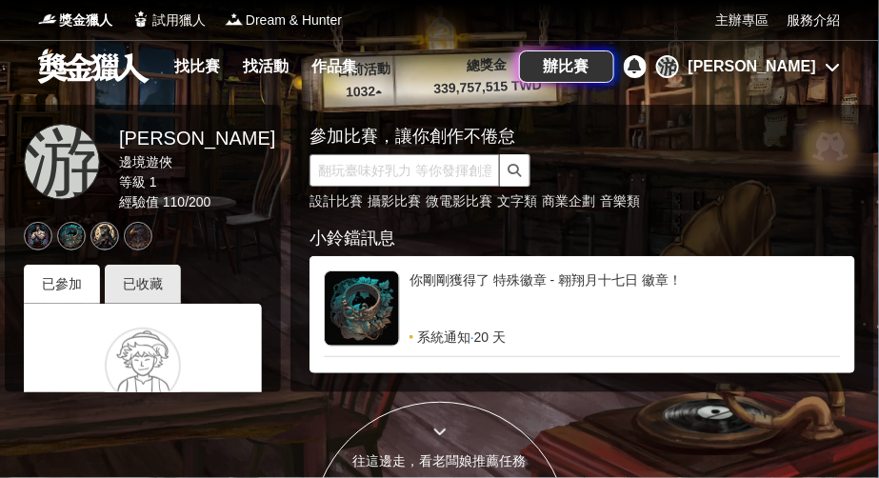
click at [379, 171] on input "text" at bounding box center [405, 170] width 191 height 32
type input "茶食"
click button "submit" at bounding box center [515, 170] width 30 height 32
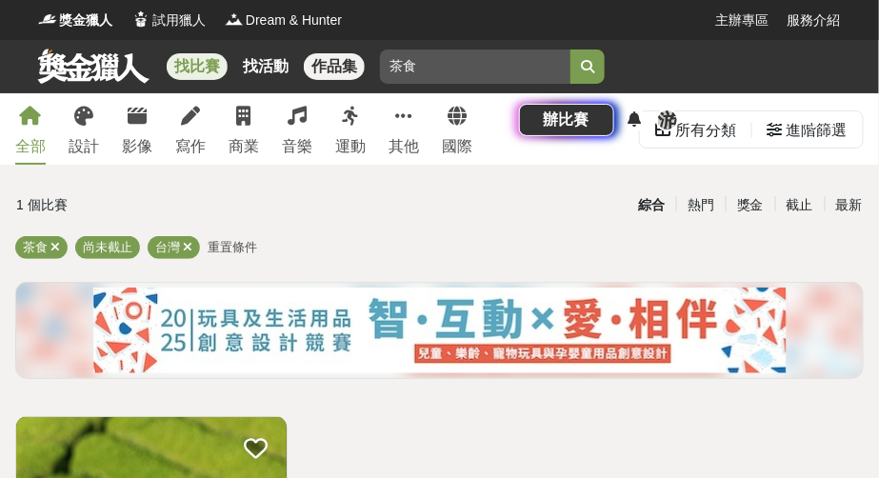
drag, startPoint x: 416, startPoint y: 64, endPoint x: 354, endPoint y: 62, distance: 61.9
click at [354, 62] on div "找比賽 找活動 作品集 茶食" at bounding box center [439, 66] width 803 height 53
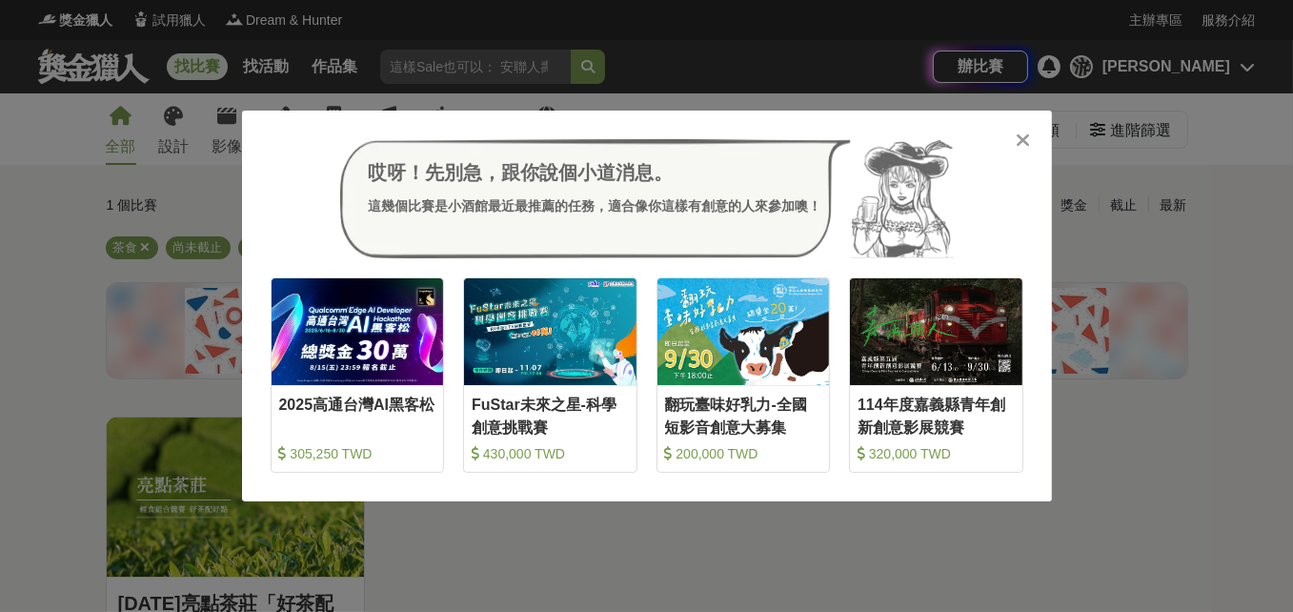
click at [878, 140] on div "哎呀！先別急，跟你說個小道消息。 這幾個比賽是小酒館最近最推薦的任務，適合像你這樣有創意的人來參加噢！" at bounding box center [647, 199] width 753 height 120
click at [878, 147] on icon at bounding box center [1022, 140] width 14 height 19
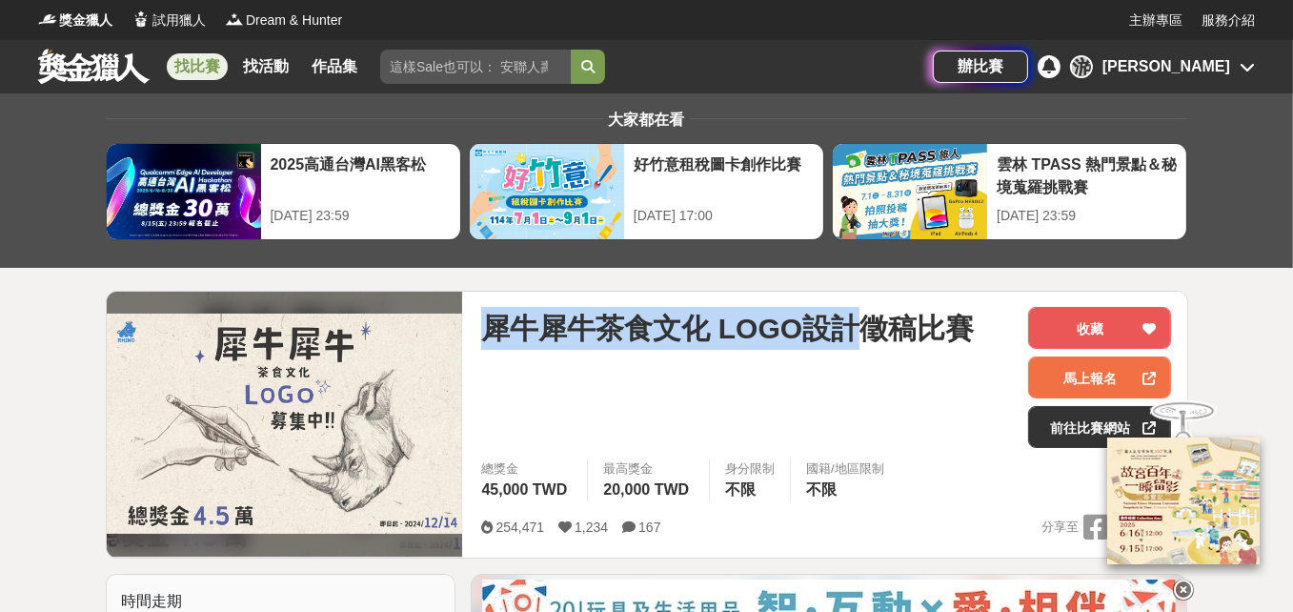
drag, startPoint x: 481, startPoint y: 325, endPoint x: 848, endPoint y: 332, distance: 366.8
click at [848, 332] on span "犀牛犀牛茶食文化 LOGO設計徵稿比賽" at bounding box center [727, 328] width 492 height 43
copy span "犀牛犀牛茶食文化 LOGO設計"
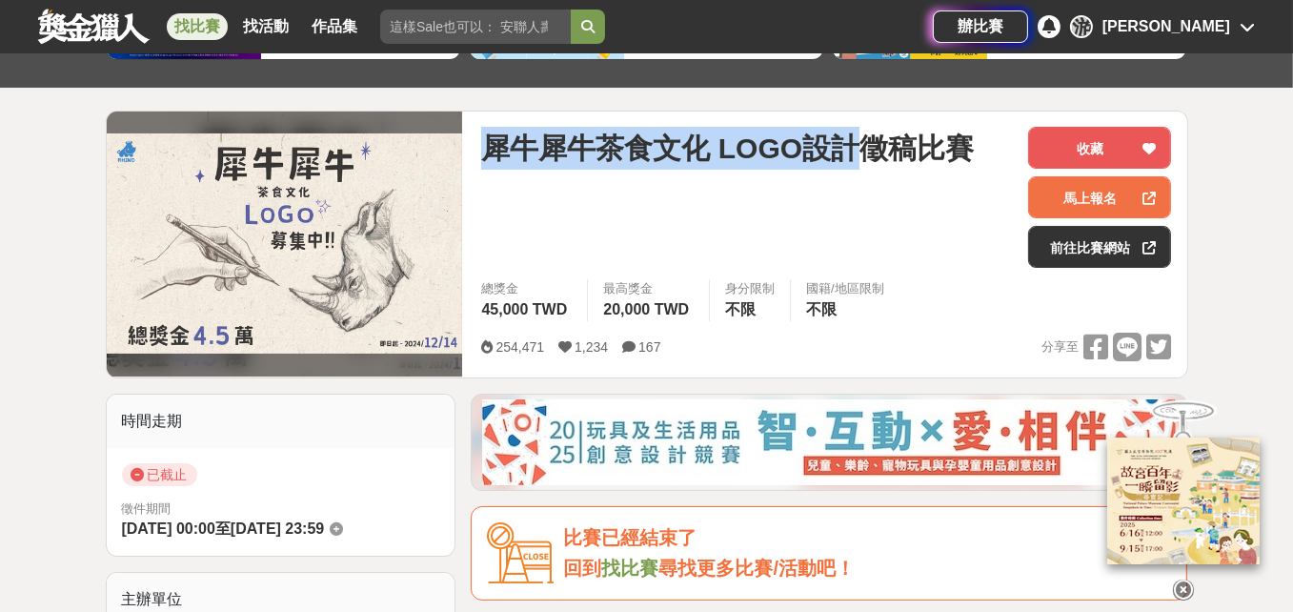
scroll to position [191, 0]
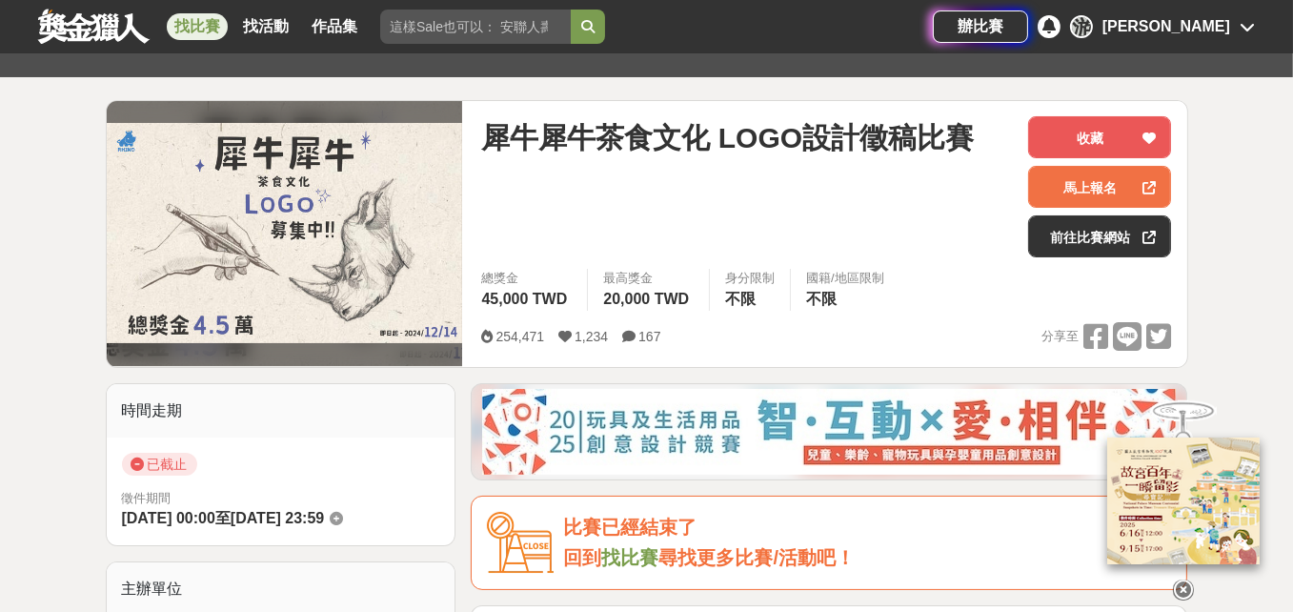
click at [781, 195] on div "犀牛犀牛茶食文化 LOGO設計徵稿比賽" at bounding box center [747, 186] width 532 height 141
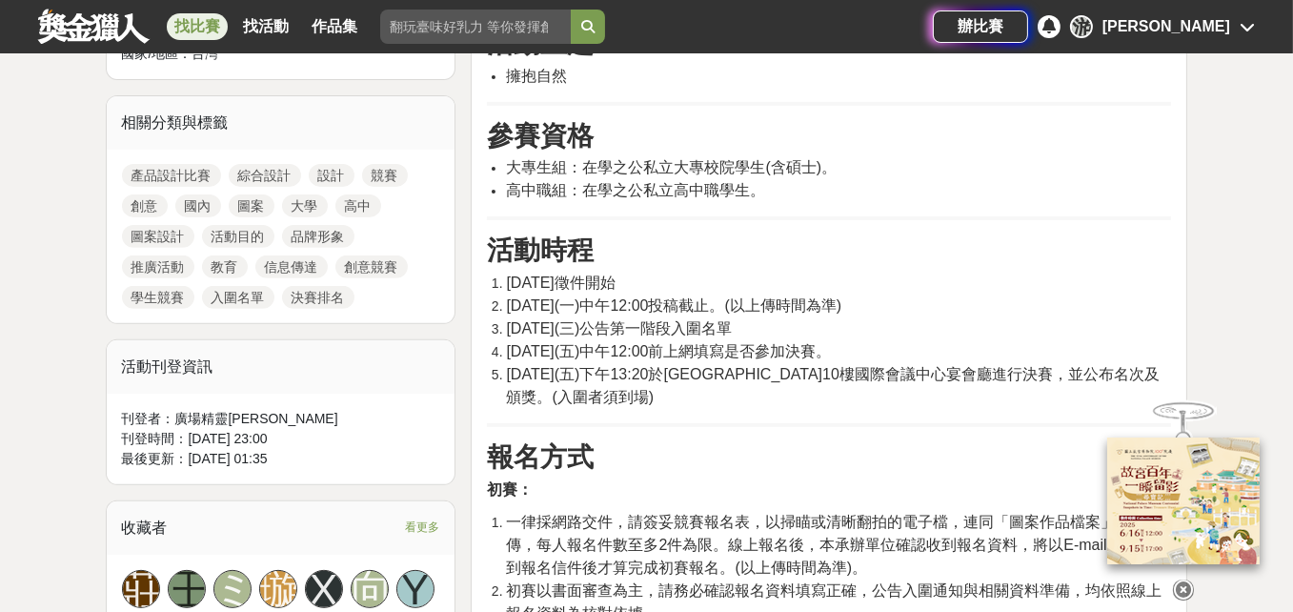
scroll to position [953, 0]
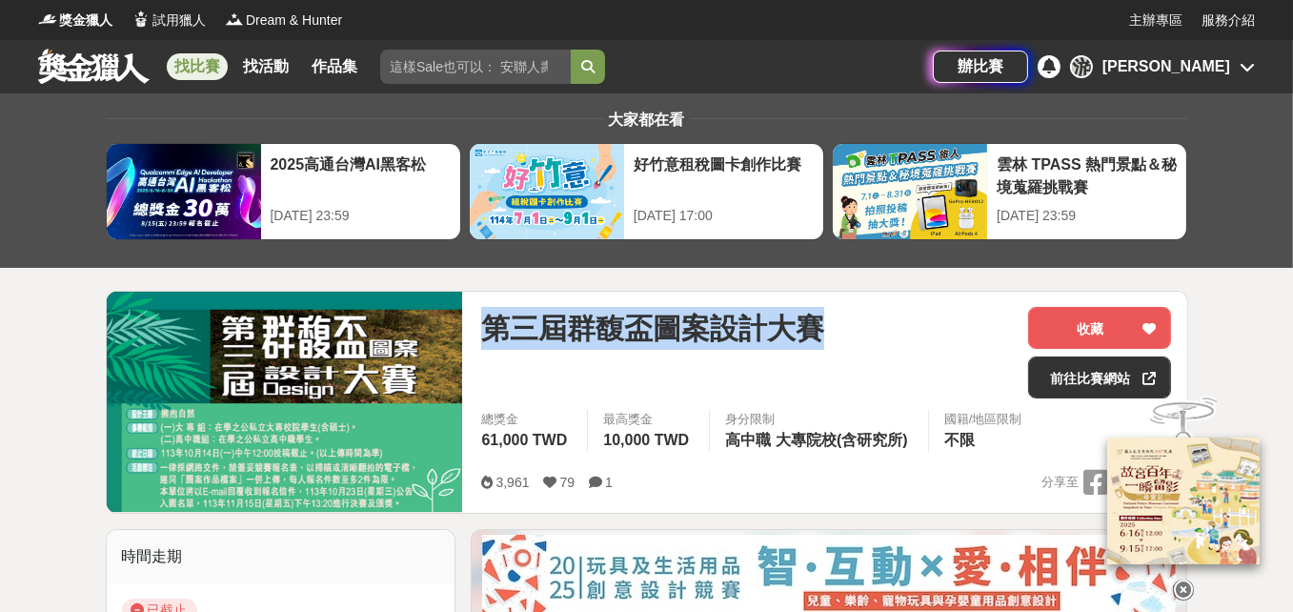
drag, startPoint x: 492, startPoint y: 327, endPoint x: 814, endPoint y: 352, distance: 323.9
click at [814, 352] on div "第三屆群馥盃圖案設計大賽" at bounding box center [747, 352] width 532 height 91
copy span "第三屆群馥盃圖案設計大賽"
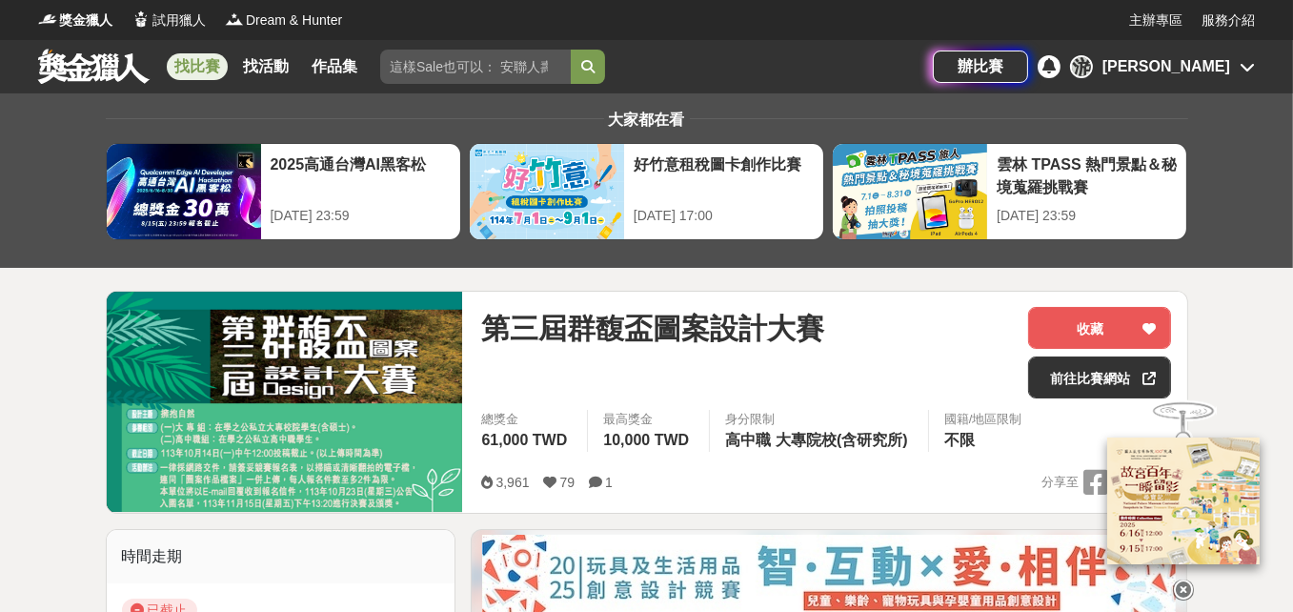
click at [519, 70] on input "search" at bounding box center [475, 67] width 191 height 34
paste input "第三屆群馥盃圖案設計大賽"
click at [412, 62] on input "第三屆群馥盃圖案設計大賽" at bounding box center [475, 67] width 191 height 34
type input "第二屆群馥盃圖案設計大賽"
click at [571, 50] on button "submit" at bounding box center [588, 67] width 34 height 34
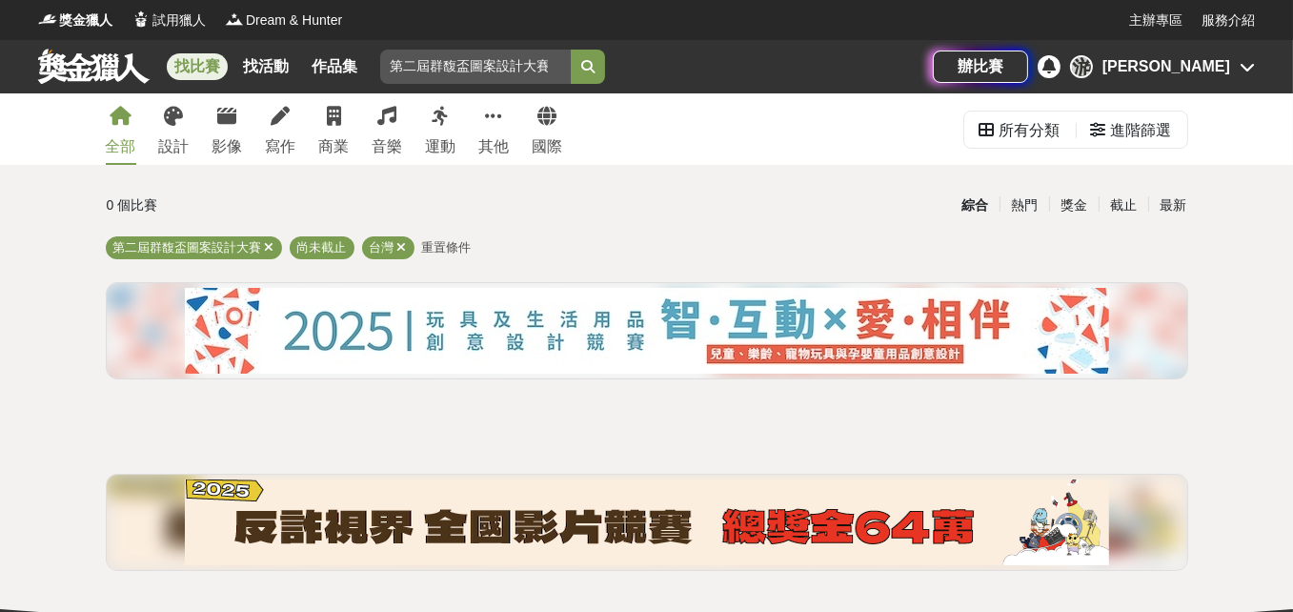
click at [564, 66] on input "第二屆群馥盃圖案設計大賽" at bounding box center [475, 67] width 191 height 34
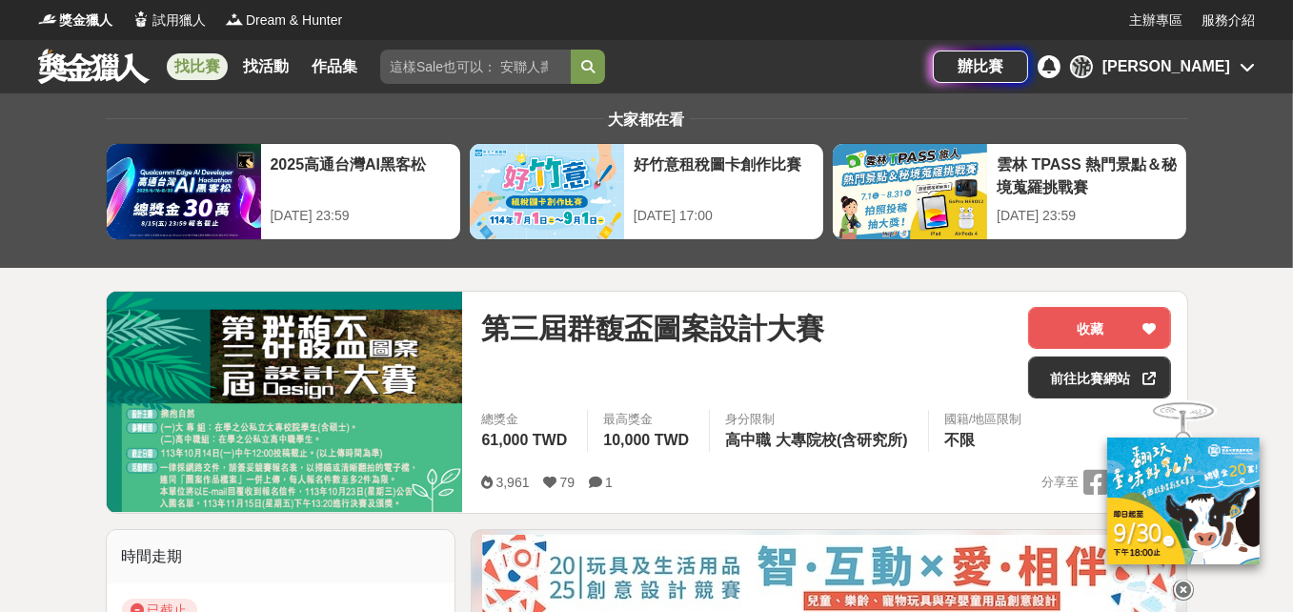
drag, startPoint x: 774, startPoint y: 338, endPoint x: 592, endPoint y: 323, distance: 183.5
click at [773, 338] on span "第三屆群馥盃圖案設計大賽" at bounding box center [652, 328] width 343 height 43
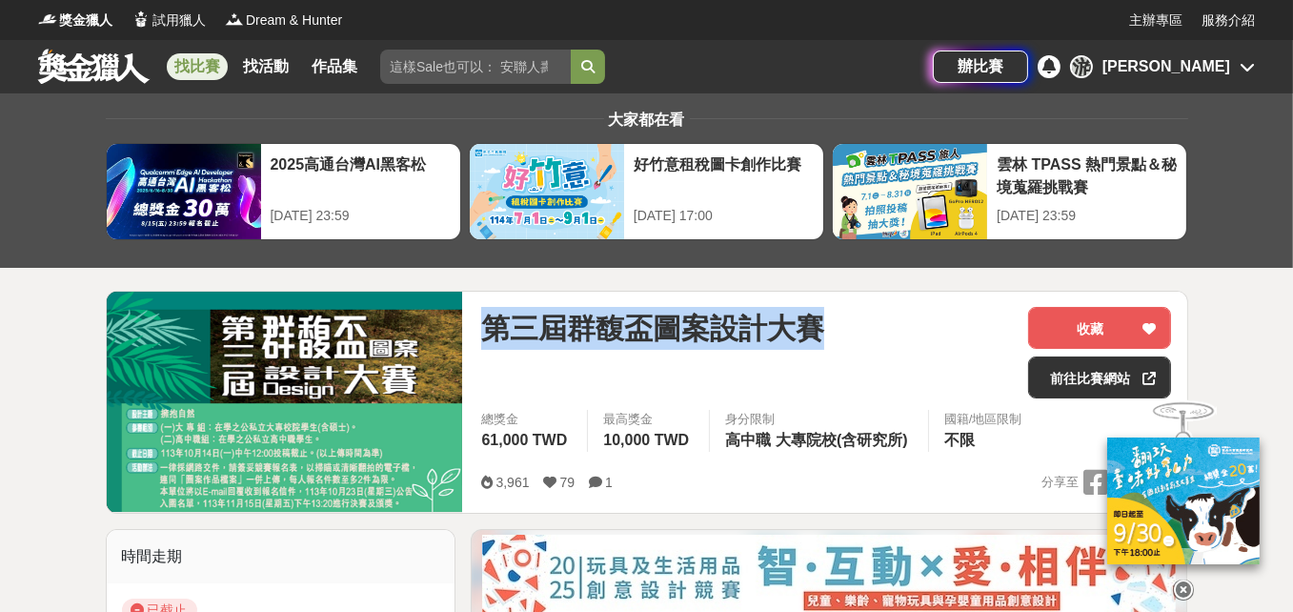
drag, startPoint x: 484, startPoint y: 332, endPoint x: 828, endPoint y: 336, distance: 343.9
click at [828, 336] on div "第三屆群馥盃圖案設計大賽" at bounding box center [747, 328] width 532 height 43
copy span "第三屆群馥盃圖案設計大賽"
